Goal: Information Seeking & Learning: Learn about a topic

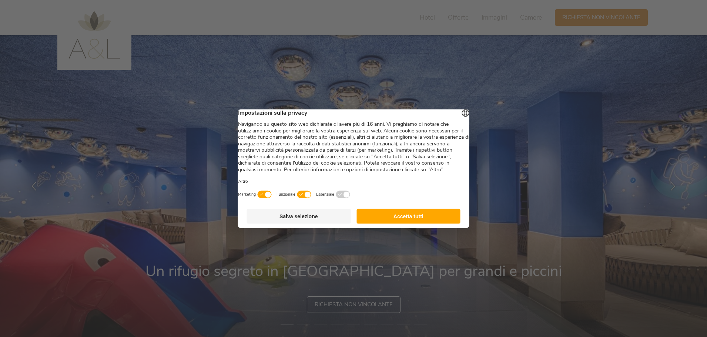
click at [413, 220] on button "Accetta tutti" at bounding box center [408, 216] width 104 height 15
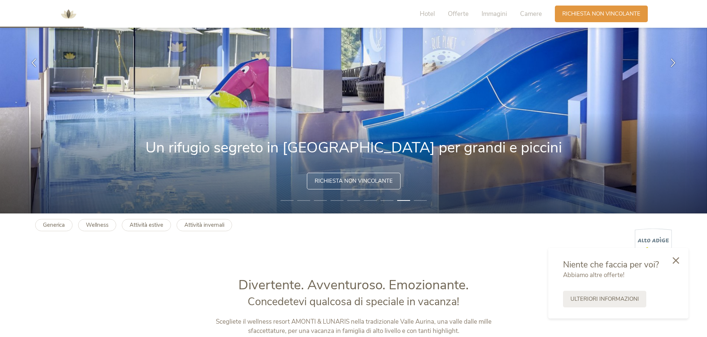
scroll to position [111, 0]
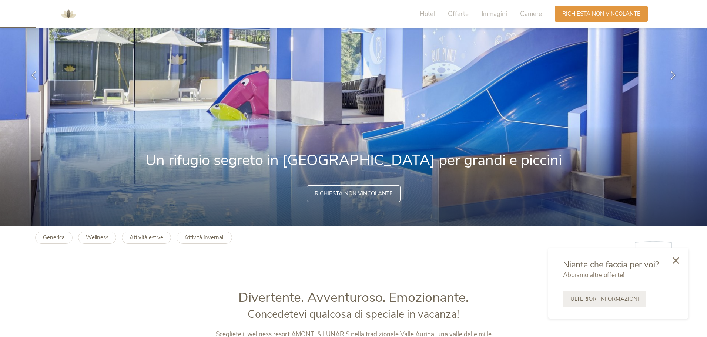
click at [69, 15] on img at bounding box center [68, 14] width 22 height 22
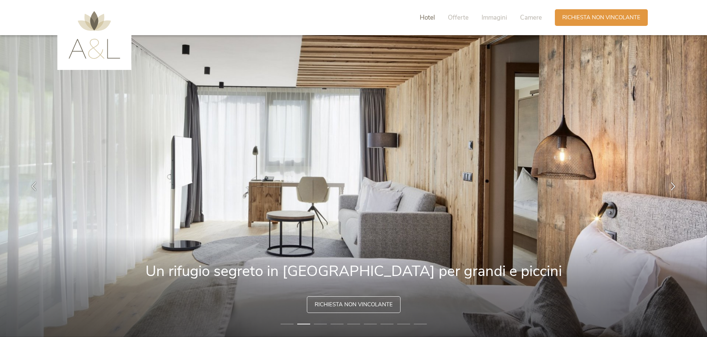
click at [425, 19] on span "Hotel" at bounding box center [427, 17] width 15 height 9
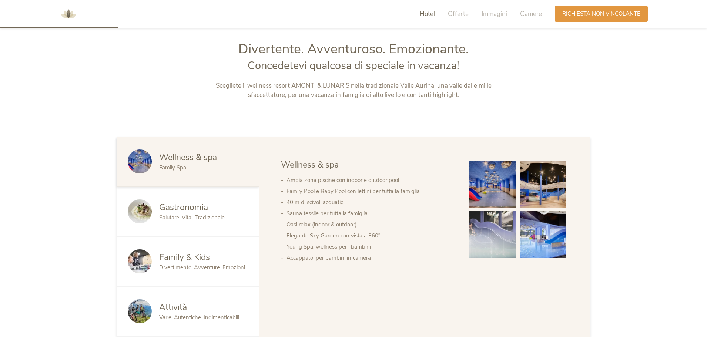
scroll to position [363, 0]
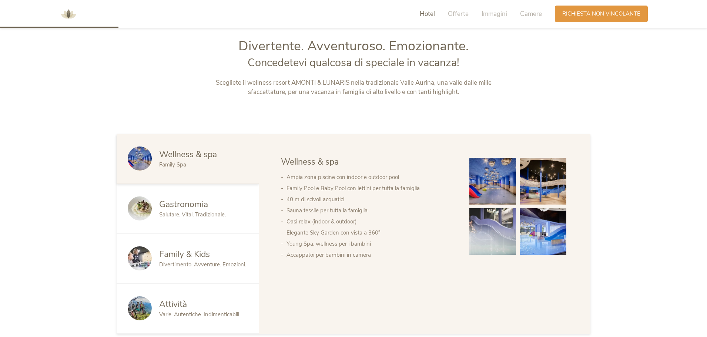
click at [198, 210] on span "Gastronomia" at bounding box center [183, 204] width 49 height 11
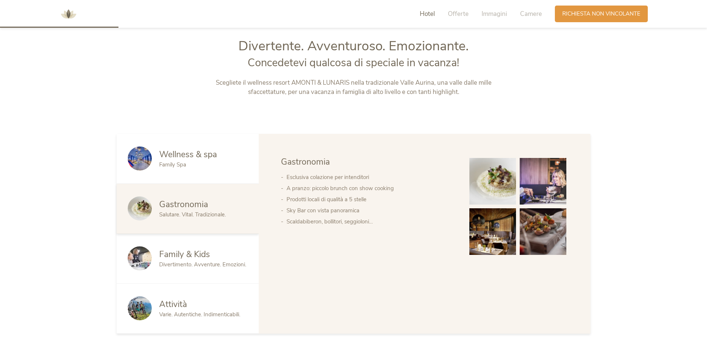
click at [195, 254] on span "Family & Kids" at bounding box center [184, 254] width 51 height 11
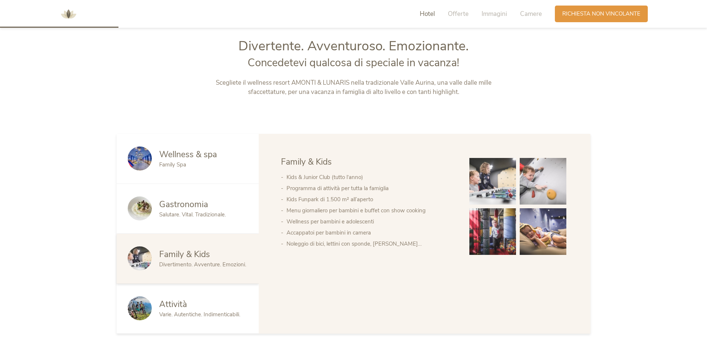
click at [192, 313] on span "Varie. Autentiche. Indimenticabili." at bounding box center [199, 314] width 81 height 7
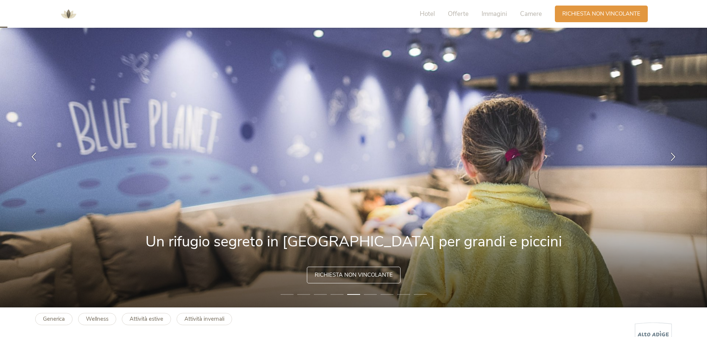
scroll to position [0, 0]
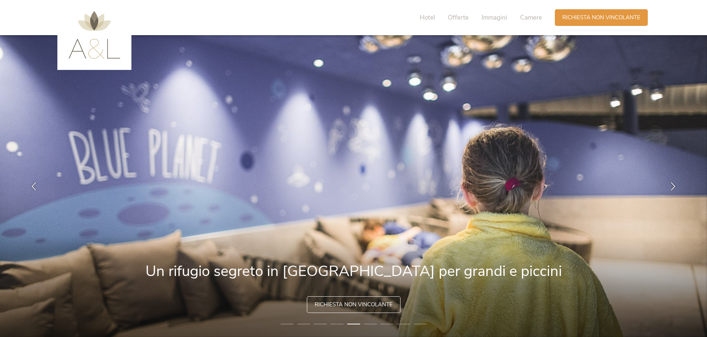
click at [110, 44] on img at bounding box center [94, 35] width 52 height 48
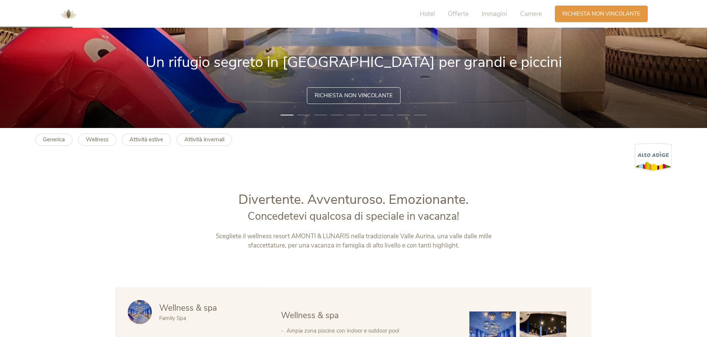
scroll to position [222, 0]
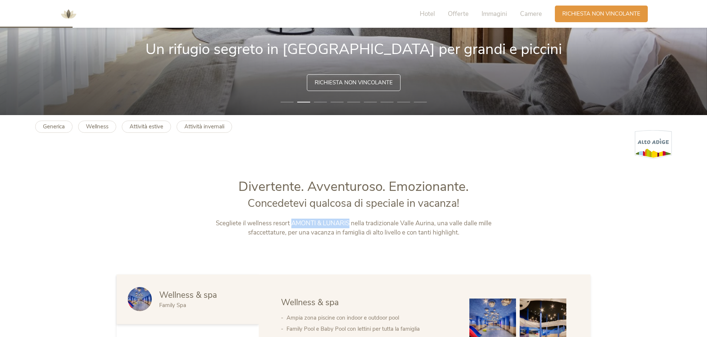
drag, startPoint x: 292, startPoint y: 222, endPoint x: 349, endPoint y: 224, distance: 57.1
click at [349, 224] on p "Scegliete il wellness resort AMONTI & LUNARIS nella tradizionale Valle Aurina, …" at bounding box center [353, 228] width 309 height 19
copy p "AMONTI & LUNARIS"
